Goal: Browse casually: Explore the website without a specific task or goal

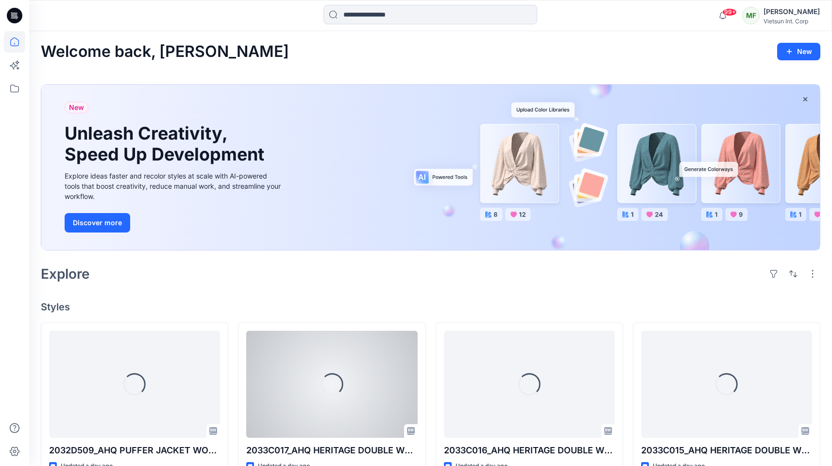
scroll to position [167, 0]
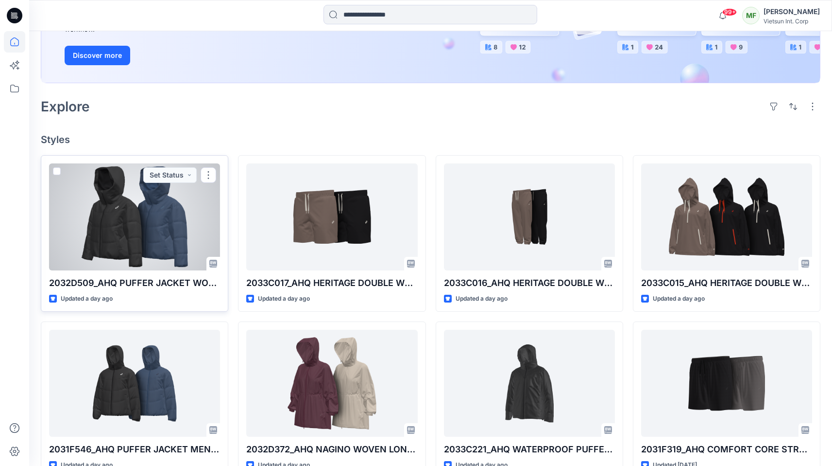
click at [135, 224] on div at bounding box center [134, 216] width 171 height 107
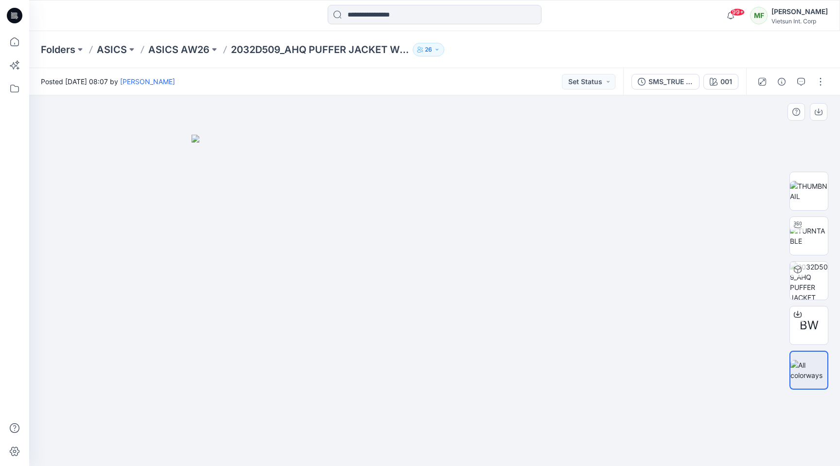
drag, startPoint x: 495, startPoint y: 282, endPoint x: 515, endPoint y: 281, distance: 19.5
click at [510, 281] on img at bounding box center [434, 300] width 486 height 331
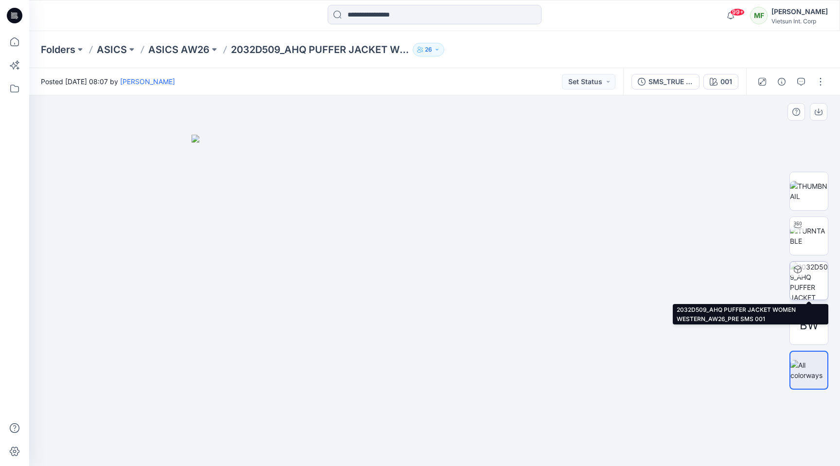
click at [817, 282] on img at bounding box center [809, 280] width 38 height 38
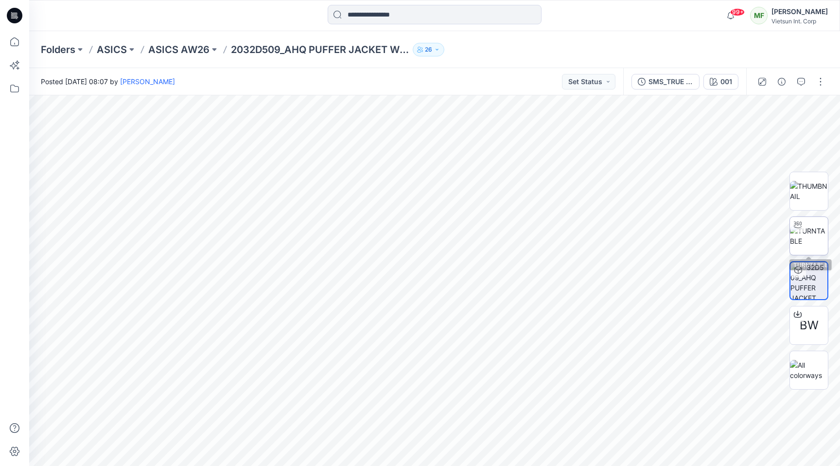
click at [799, 239] on img at bounding box center [809, 235] width 38 height 20
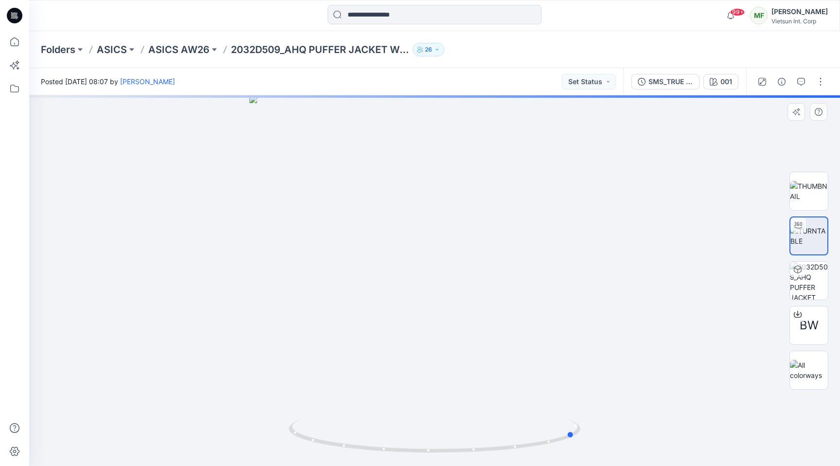
drag, startPoint x: 506, startPoint y: 262, endPoint x: 356, endPoint y: 260, distance: 150.6
click at [356, 260] on div at bounding box center [434, 280] width 811 height 370
drag, startPoint x: 401, startPoint y: 293, endPoint x: 622, endPoint y: 269, distance: 221.9
click at [613, 270] on div at bounding box center [434, 280] width 811 height 370
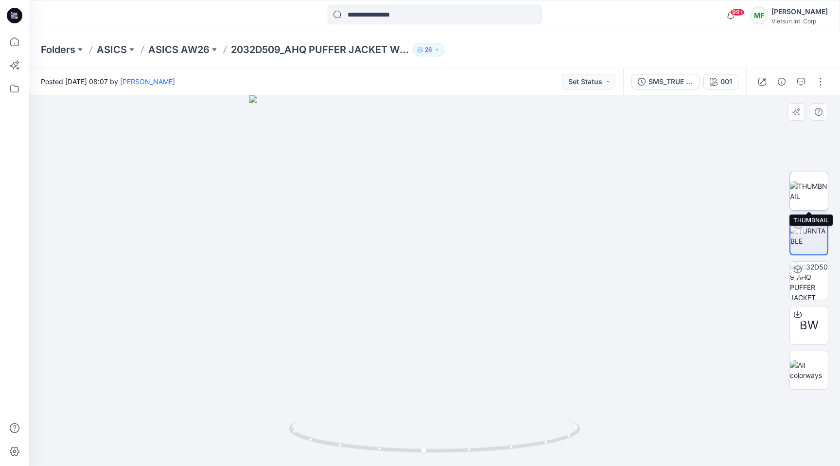
click at [790, 198] on img at bounding box center [809, 191] width 38 height 20
